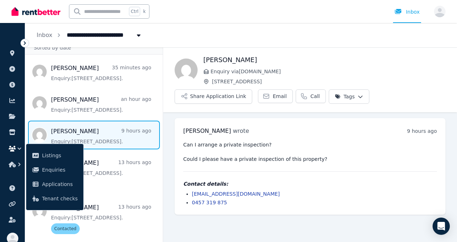
scroll to position [29, 0]
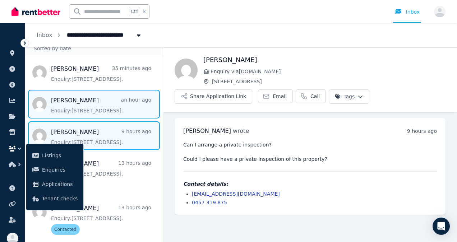
click at [88, 106] on span "Message list" at bounding box center [93, 104] width 137 height 29
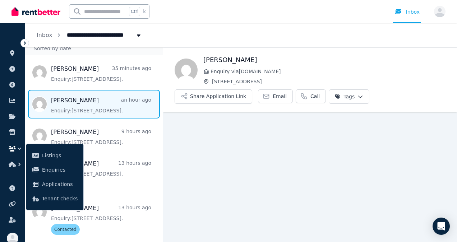
click at [88, 106] on span "Message list" at bounding box center [93, 104] width 137 height 29
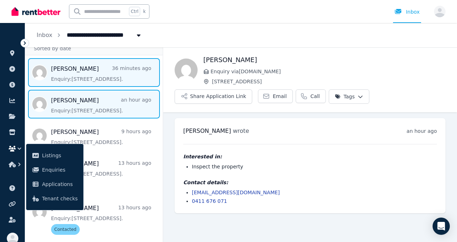
click at [86, 78] on span "Message list" at bounding box center [93, 72] width 137 height 29
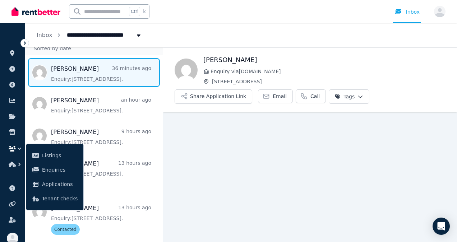
click at [102, 76] on span "Message list" at bounding box center [93, 72] width 137 height 29
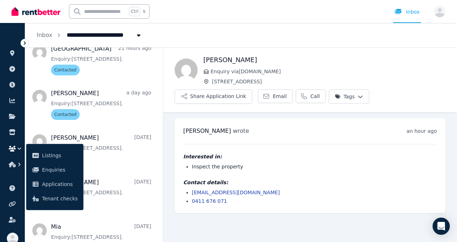
scroll to position [233, 0]
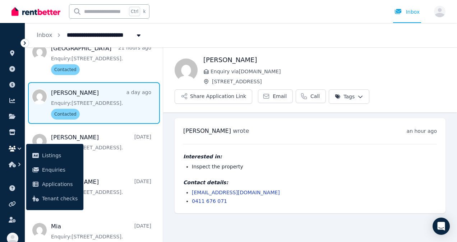
click at [66, 111] on span "Message list" at bounding box center [93, 103] width 137 height 42
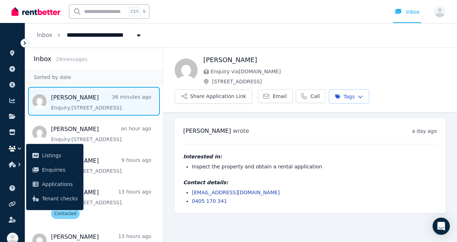
click at [79, 105] on span "Message list" at bounding box center [93, 101] width 137 height 29
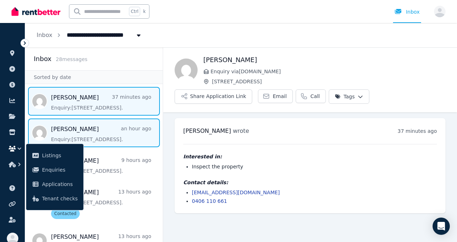
click at [99, 135] on span "Message list" at bounding box center [93, 132] width 137 height 29
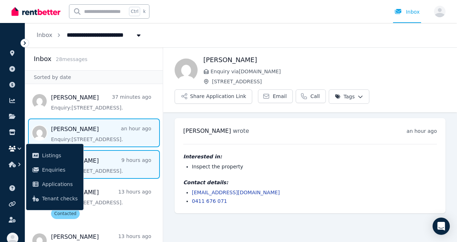
click at [126, 158] on span "Message list" at bounding box center [93, 164] width 137 height 29
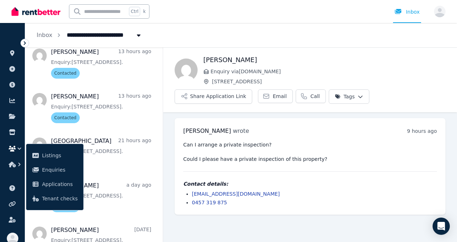
scroll to position [140, 0]
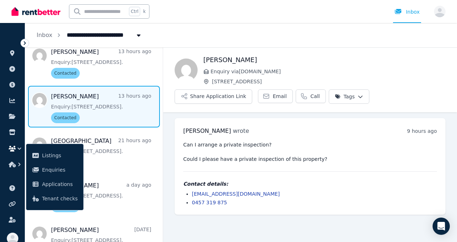
click at [95, 109] on span "Message list" at bounding box center [93, 107] width 137 height 42
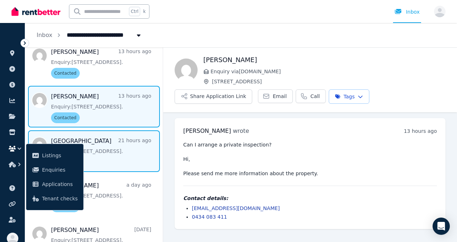
click at [109, 140] on span "Message list" at bounding box center [93, 151] width 137 height 42
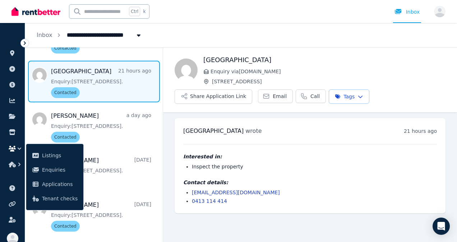
scroll to position [214, 0]
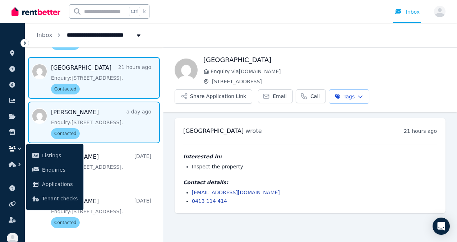
click at [105, 123] on span "Message list" at bounding box center [93, 123] width 137 height 42
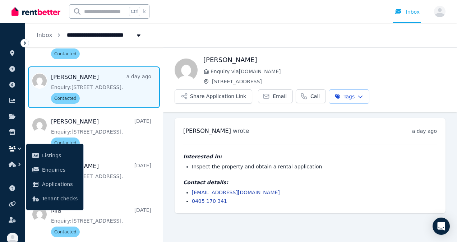
scroll to position [251, 0]
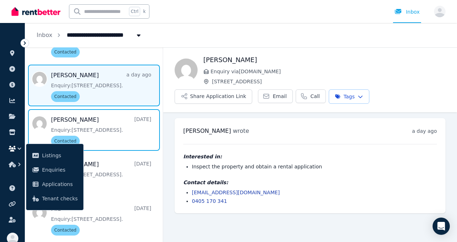
click at [105, 123] on span "Message list" at bounding box center [93, 130] width 137 height 42
